Goal: Task Accomplishment & Management: Use online tool/utility

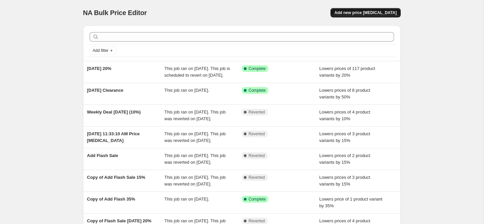
click at [362, 15] on span "Add new price [MEDICAL_DATA]" at bounding box center [366, 12] width 62 height 5
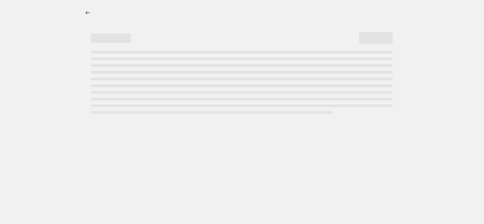
select select "percentage"
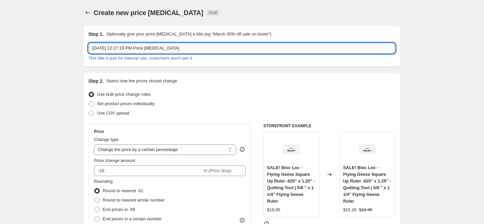
click at [162, 43] on input "[DATE] 12:27:19 PM Price [MEDICAL_DATA]" at bounding box center [241, 48] width 307 height 11
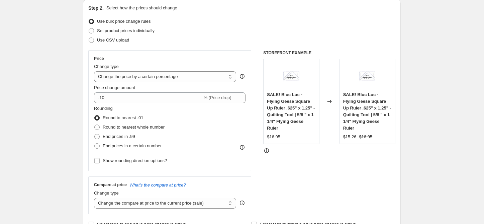
scroll to position [74, 0]
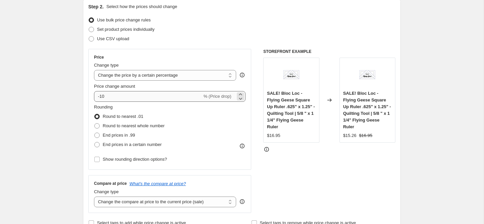
type input "Weekly Deals [DATE]"
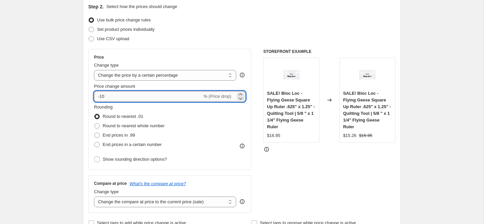
drag, startPoint x: 101, startPoint y: 97, endPoint x: 116, endPoint y: 97, distance: 15.4
click at [116, 97] on input "-10" at bounding box center [148, 96] width 108 height 11
type input "-20"
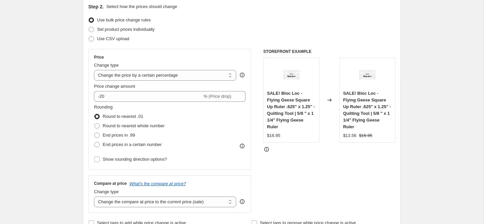
drag, startPoint x: 63, startPoint y: 103, endPoint x: 75, endPoint y: 111, distance: 13.8
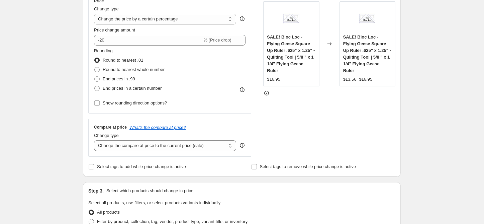
scroll to position [137, 0]
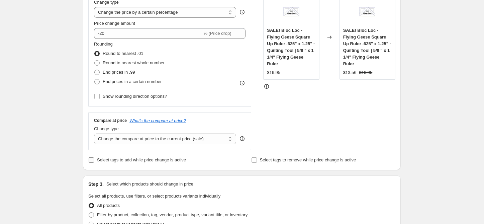
click at [119, 161] on span "Select tags to add while price change is active" at bounding box center [141, 159] width 89 height 5
click at [94, 161] on input "Select tags to add while price change is active" at bounding box center [91, 159] width 5 height 5
checkbox input "true"
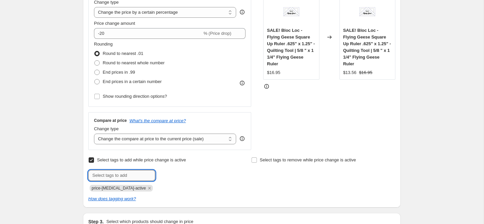
click at [136, 174] on input "text" at bounding box center [121, 175] width 67 height 11
type input "weekly deal"
type input "sale"
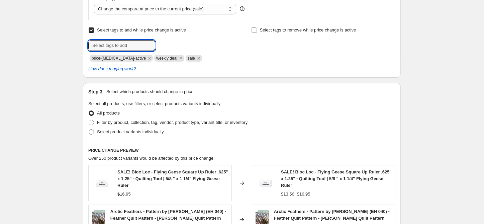
scroll to position [269, 0]
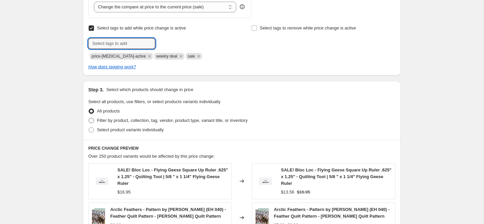
click at [128, 120] on span "Filter by product, collection, tag, vendor, product type, variant title, or inv…" at bounding box center [172, 120] width 151 height 5
click at [89, 118] on input "Filter by product, collection, tag, vendor, product type, variant title, or inv…" at bounding box center [89, 118] width 0 height 0
radio input "true"
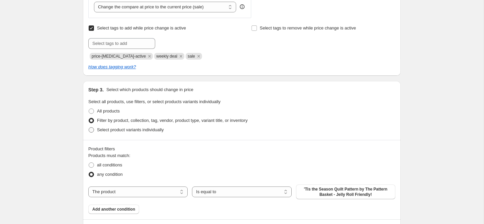
click at [111, 131] on span "Select product variants individually" at bounding box center [130, 129] width 67 height 5
click at [89, 128] on input "Select product variants individually" at bounding box center [89, 127] width 0 height 0
radio input "true"
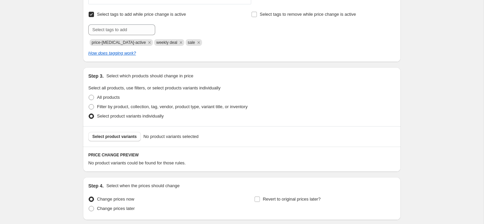
scroll to position [286, 0]
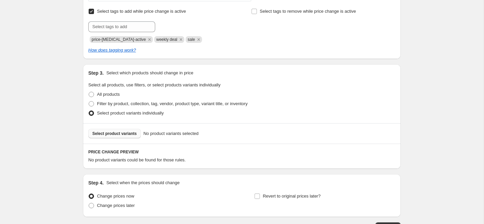
click at [130, 137] on button "Select product variants" at bounding box center [114, 133] width 53 height 9
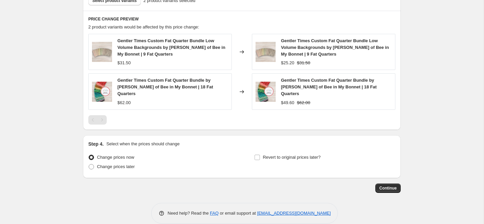
scroll to position [422, 0]
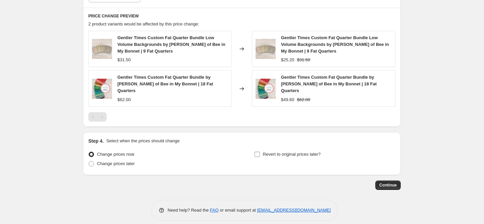
click at [266, 151] on label "Revert to original prices later?" at bounding box center [287, 154] width 67 height 9
click at [260, 152] on input "Revert to original prices later?" at bounding box center [257, 154] width 5 height 5
checkbox input "true"
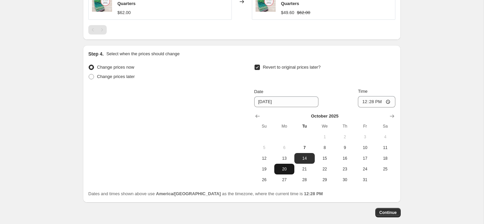
scroll to position [511, 0]
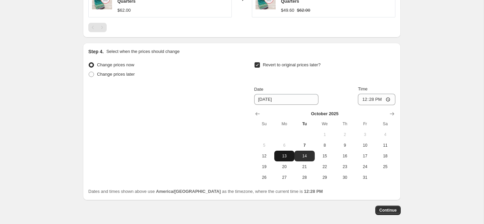
click at [286, 153] on span "13" at bounding box center [284, 155] width 15 height 5
type input "[DATE]"
click at [364, 94] on input "12:28" at bounding box center [376, 99] width 37 height 11
click at [364, 94] on input "21:00" at bounding box center [376, 99] width 37 height 11
click at [379, 94] on input "20:00" at bounding box center [376, 99] width 37 height 11
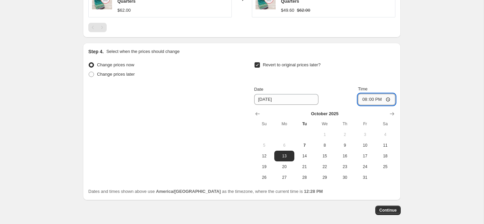
type input "08:00"
click at [390, 208] on span "Continue" at bounding box center [388, 210] width 17 height 5
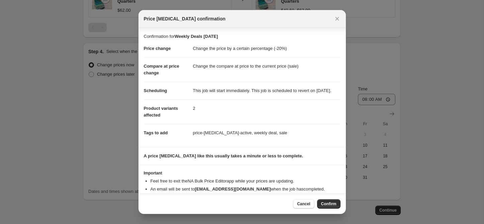
scroll to position [20, 0]
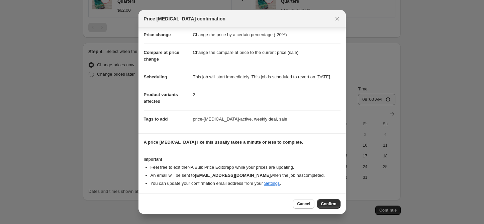
click at [327, 204] on span "Confirm" at bounding box center [328, 203] width 15 height 5
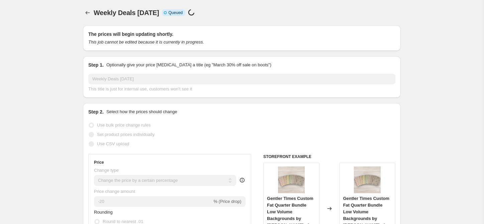
select select "percentage"
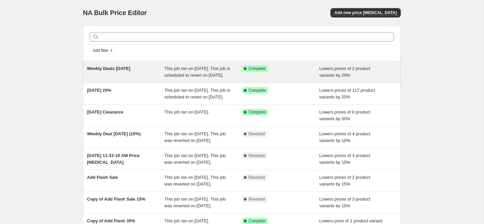
click at [128, 79] on div "Weekly Deals [DATE]" at bounding box center [126, 71] width 78 height 13
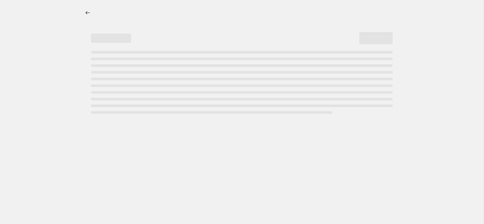
select select "percentage"
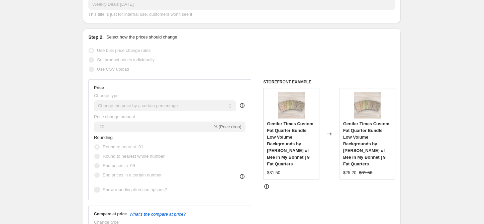
scroll to position [82, 0]
